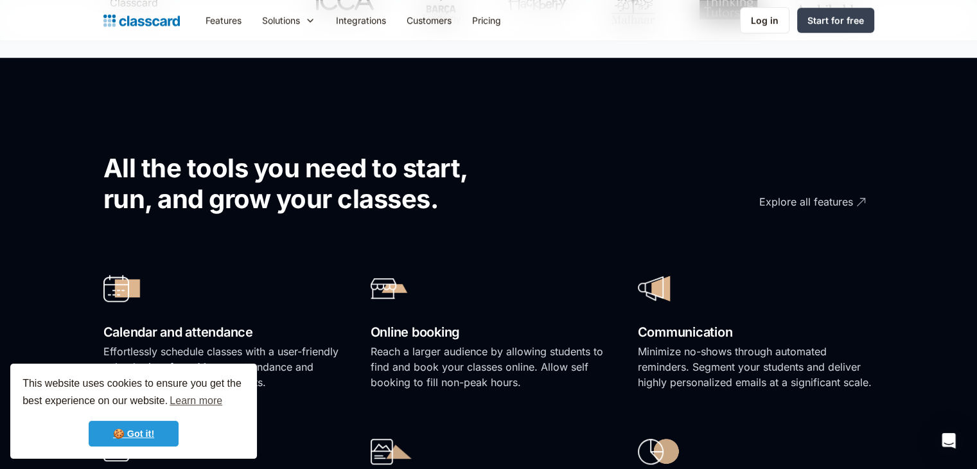
scroll to position [706, 0]
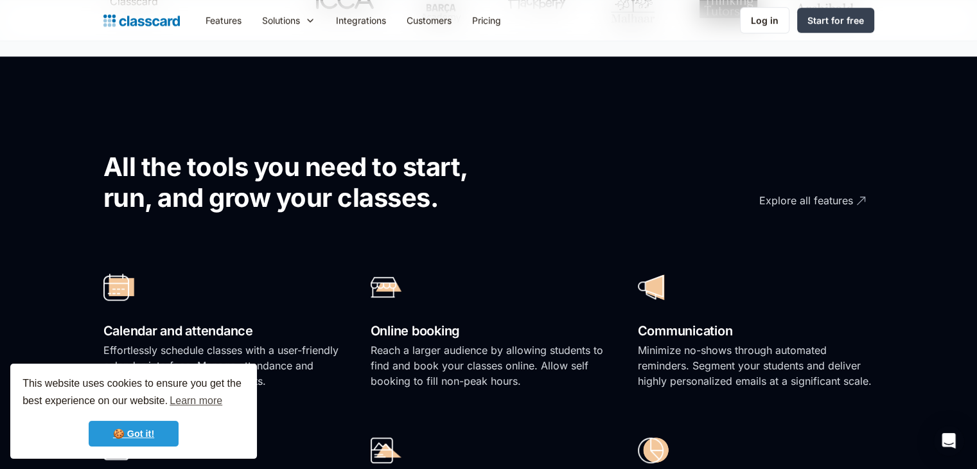
click at [119, 427] on link "🍪 Got it!" at bounding box center [134, 434] width 90 height 26
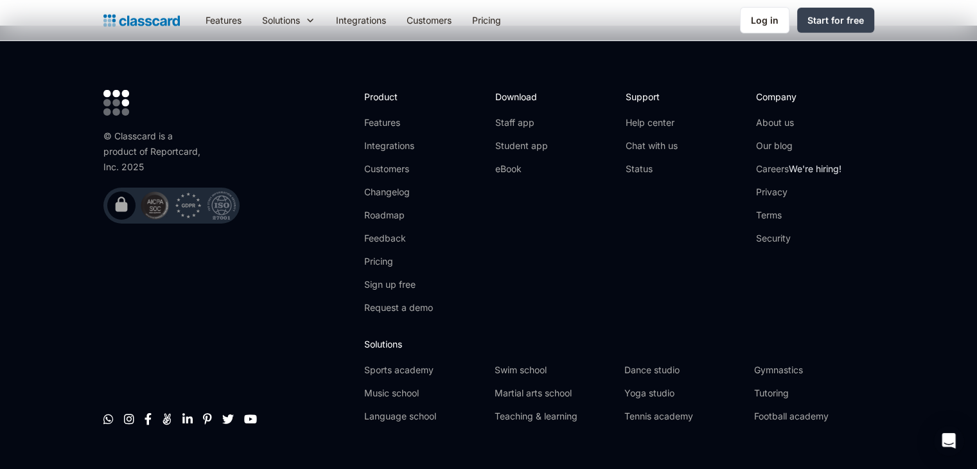
scroll to position [4199, 0]
click at [635, 261] on div "Support Help center Chat with us Status" at bounding box center [685, 205] width 118 height 235
click at [634, 261] on div "Support Help center Chat with us Status" at bounding box center [685, 205] width 118 height 235
click at [517, 220] on div "Download Staff app Student app eBook" at bounding box center [554, 205] width 118 height 235
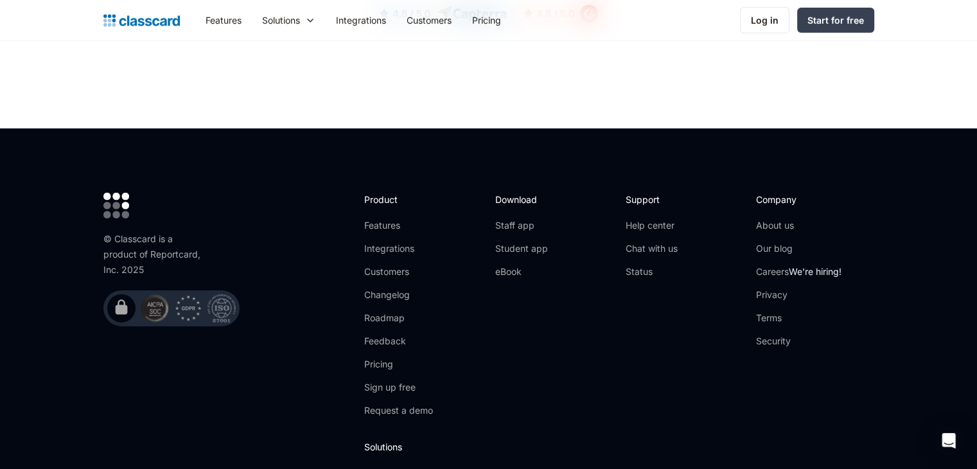
scroll to position [3909, 0]
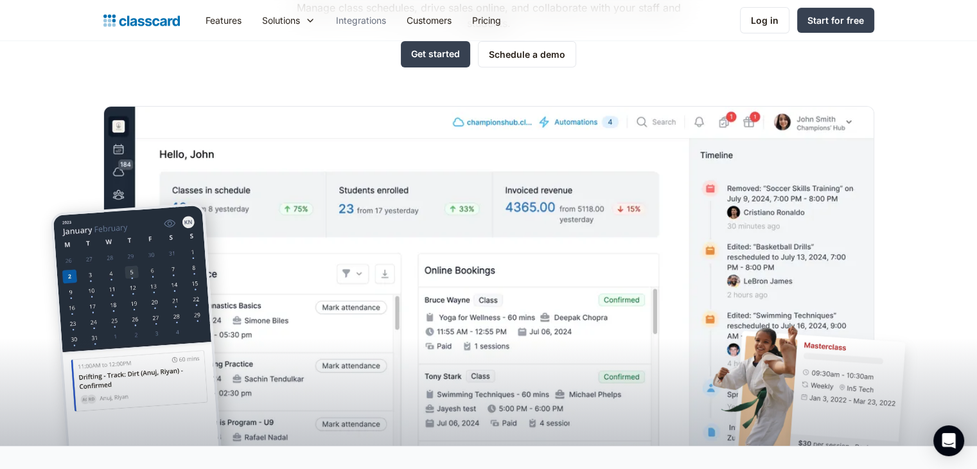
scroll to position [192, 0]
